Goal: Find specific page/section: Find specific page/section

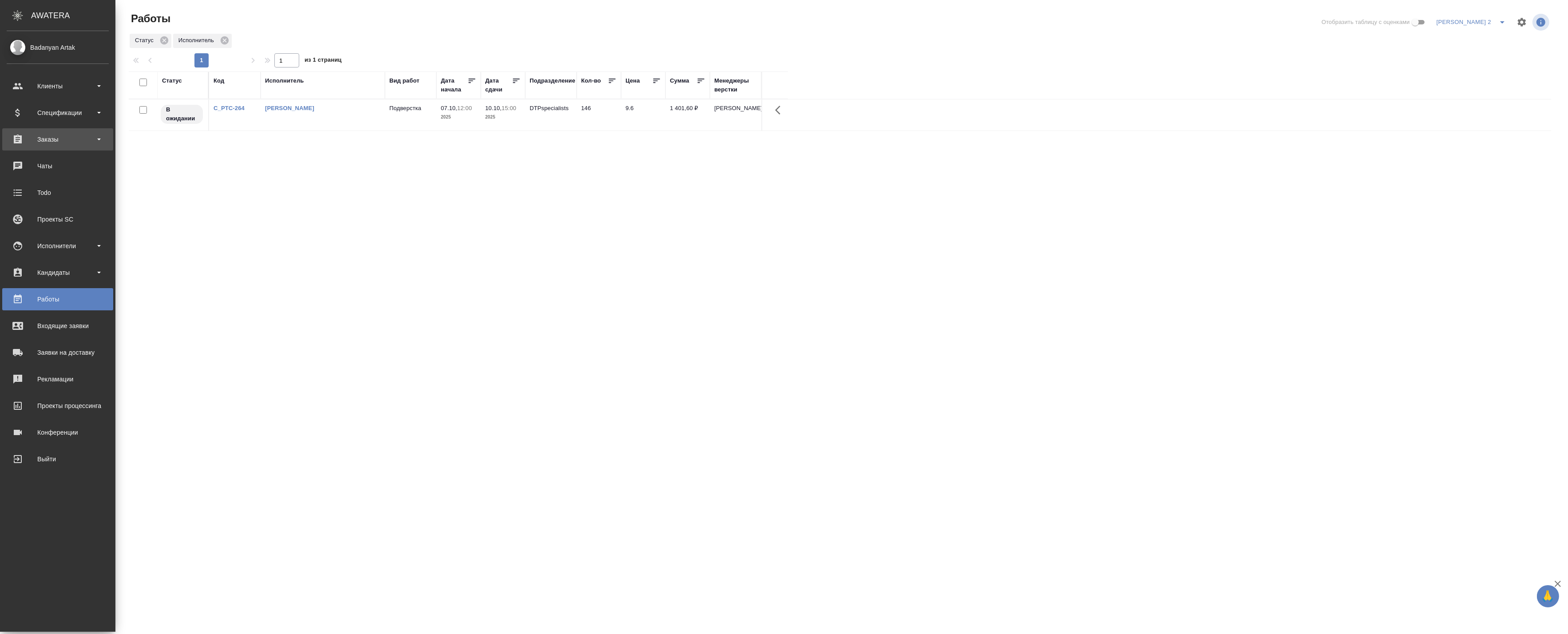
drag, startPoint x: 37, startPoint y: 135, endPoint x: 47, endPoint y: 136, distance: 10.0
click at [37, 135] on div "Заказы" at bounding box center [58, 139] width 102 height 13
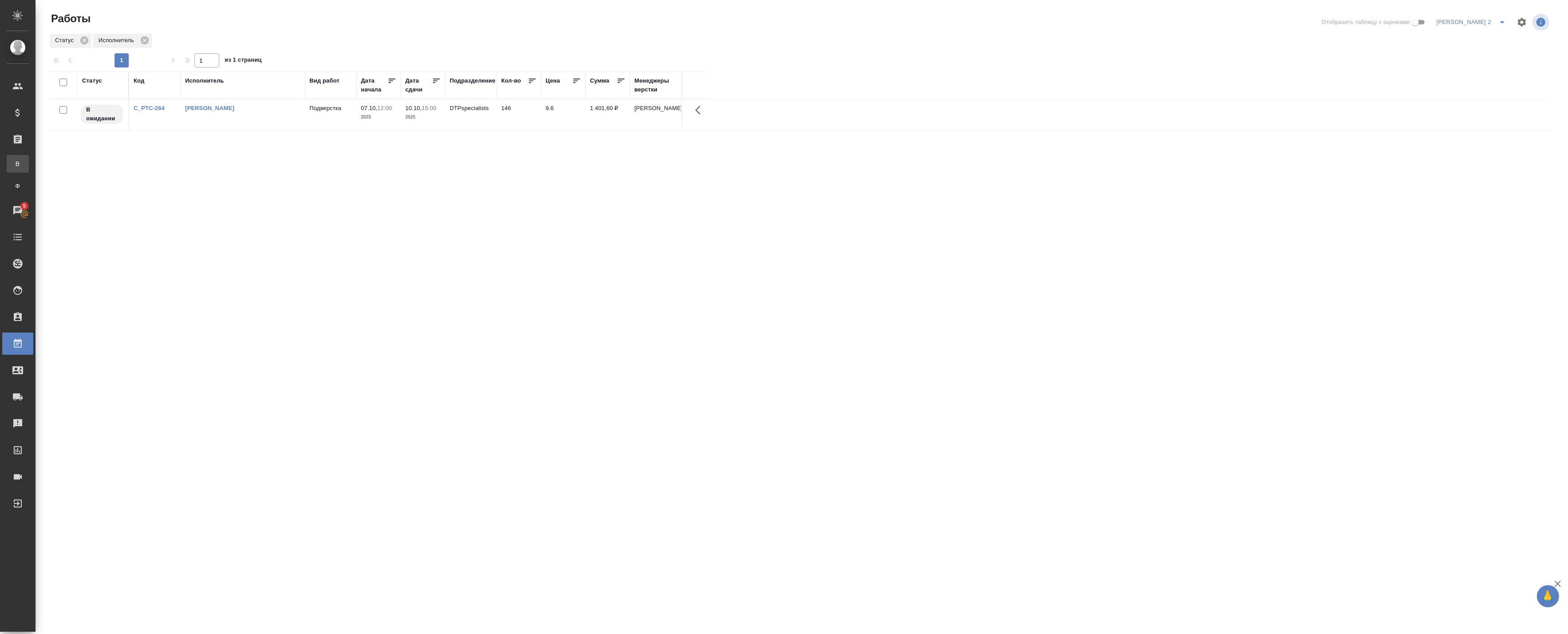
click at [82, 164] on div ".cls-1 fill:#fff; AWATERA Badanyan Artak Клиенты Спецификации Заказы В Все зака…" at bounding box center [784, 317] width 1568 height 634
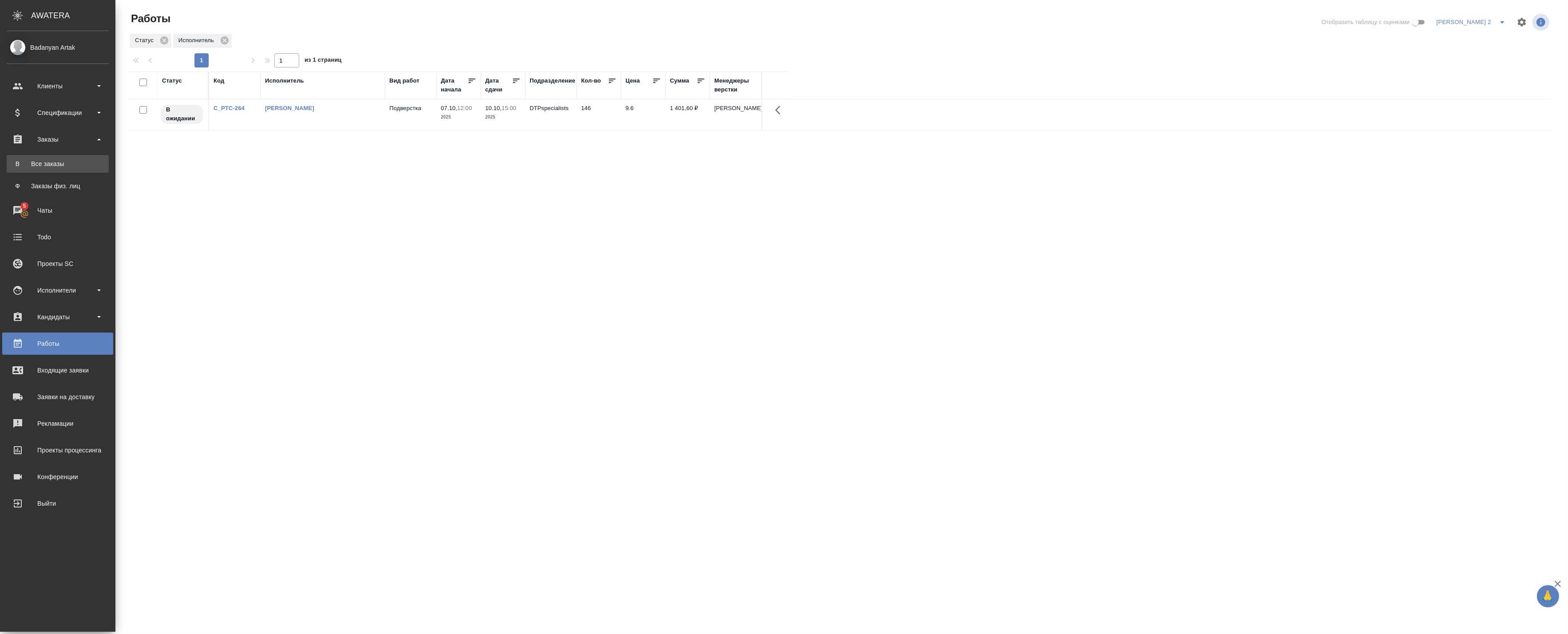
click at [24, 164] on div "Все заказы" at bounding box center [57, 164] width 93 height 9
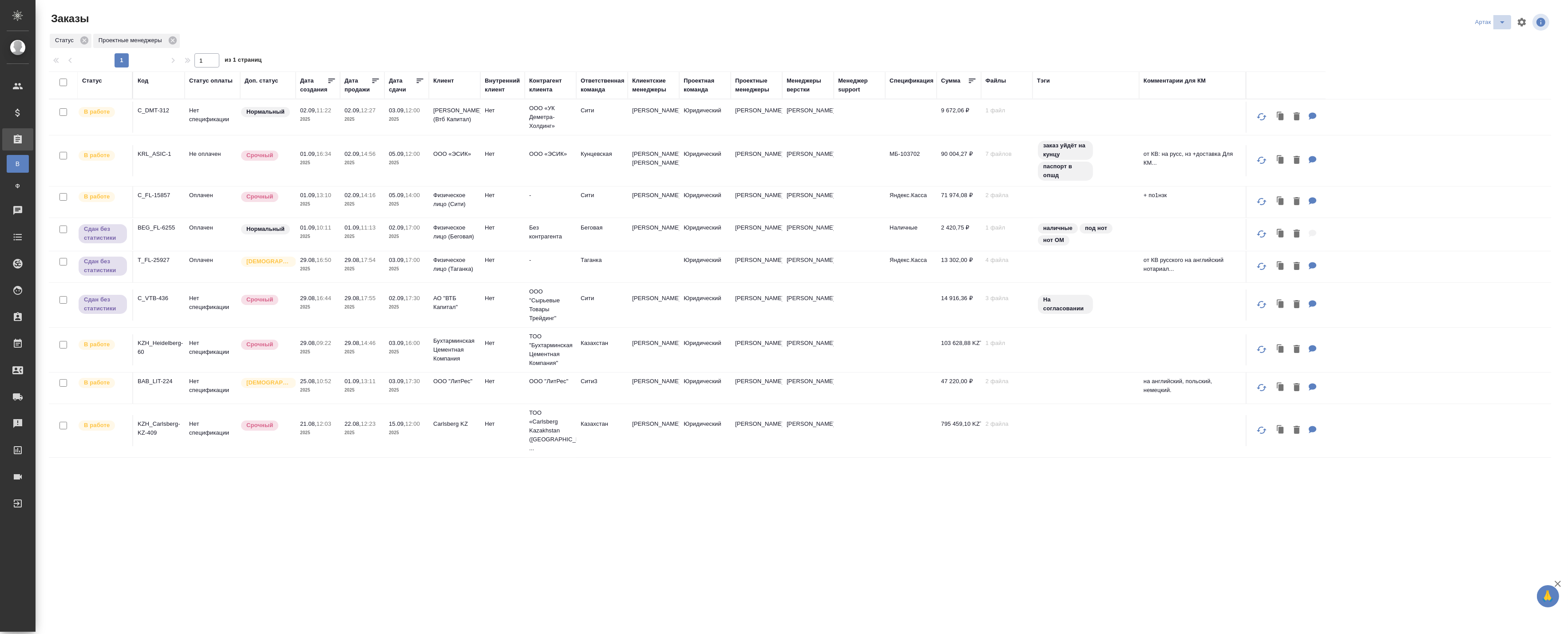
click at [1510, 21] on button "split button" at bounding box center [1502, 22] width 18 height 14
click at [1483, 38] on li "leagal" at bounding box center [1492, 40] width 38 height 14
